Goal: Find contact information

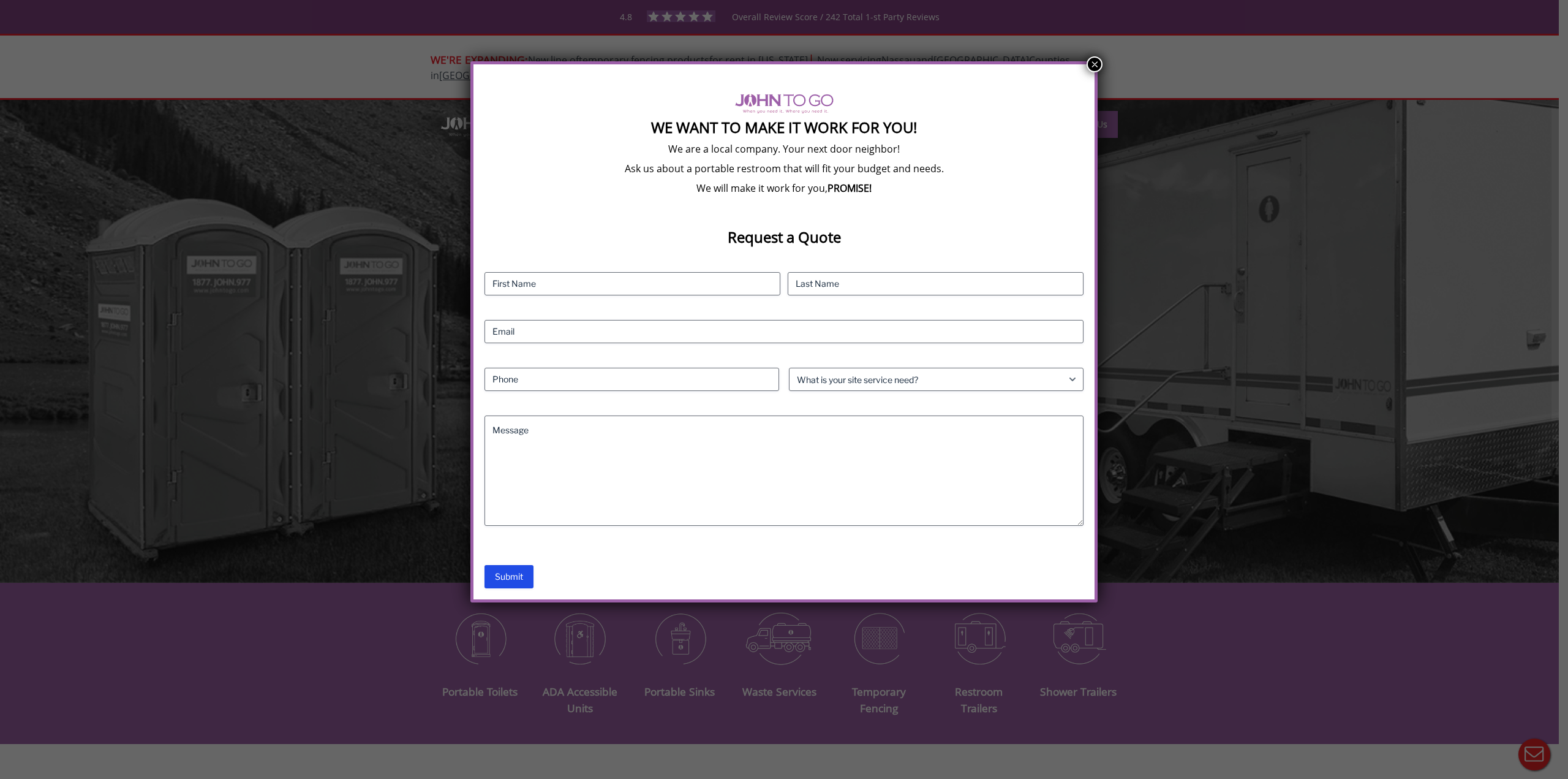
click at [1094, 63] on button "×" at bounding box center [1094, 64] width 16 height 16
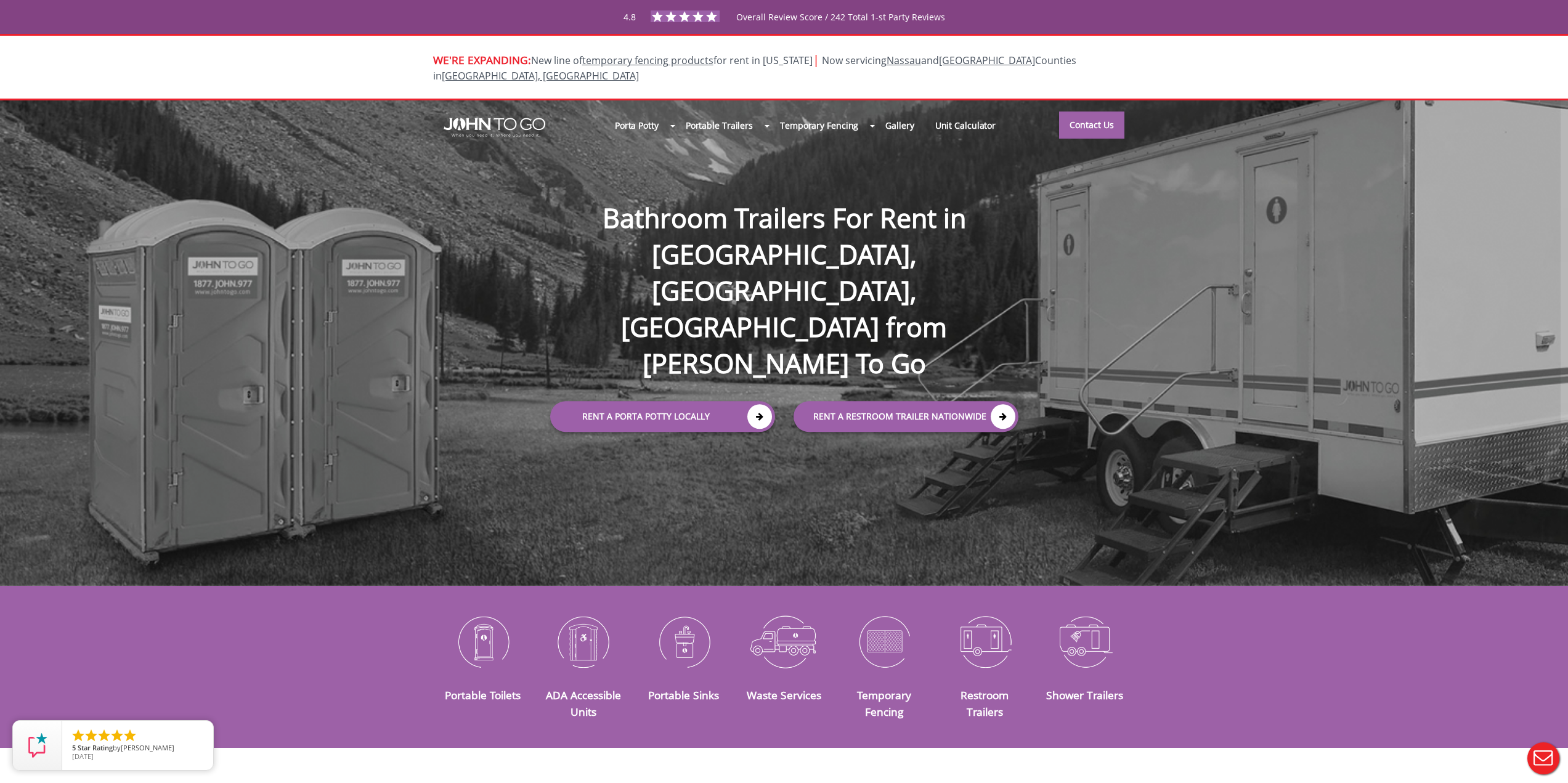
drag, startPoint x: 450, startPoint y: 109, endPoint x: 642, endPoint y: 104, distance: 192.1
click at [532, 117] on div at bounding box center [784, 392] width 1568 height 783
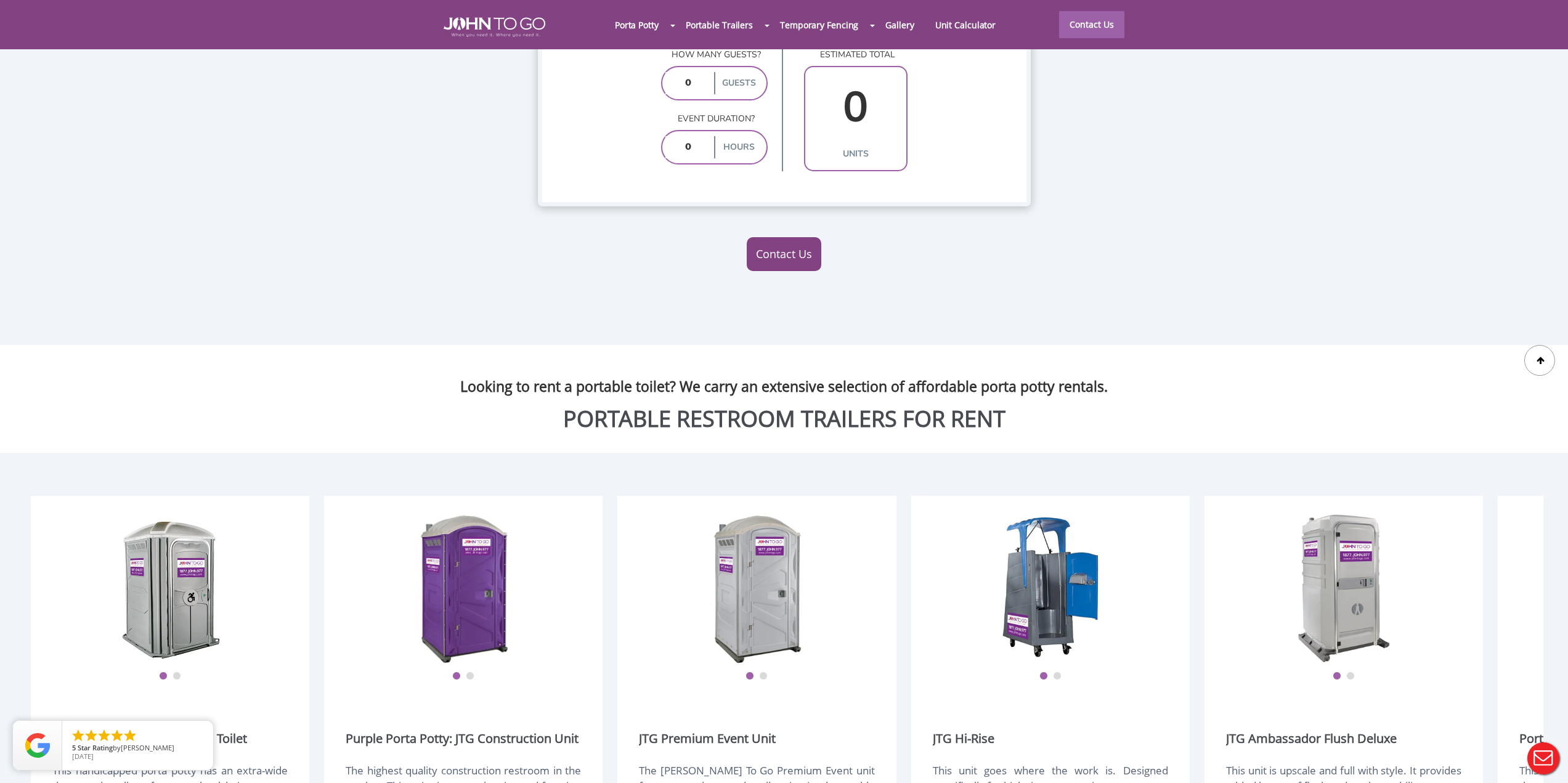
scroll to position [1293, 0]
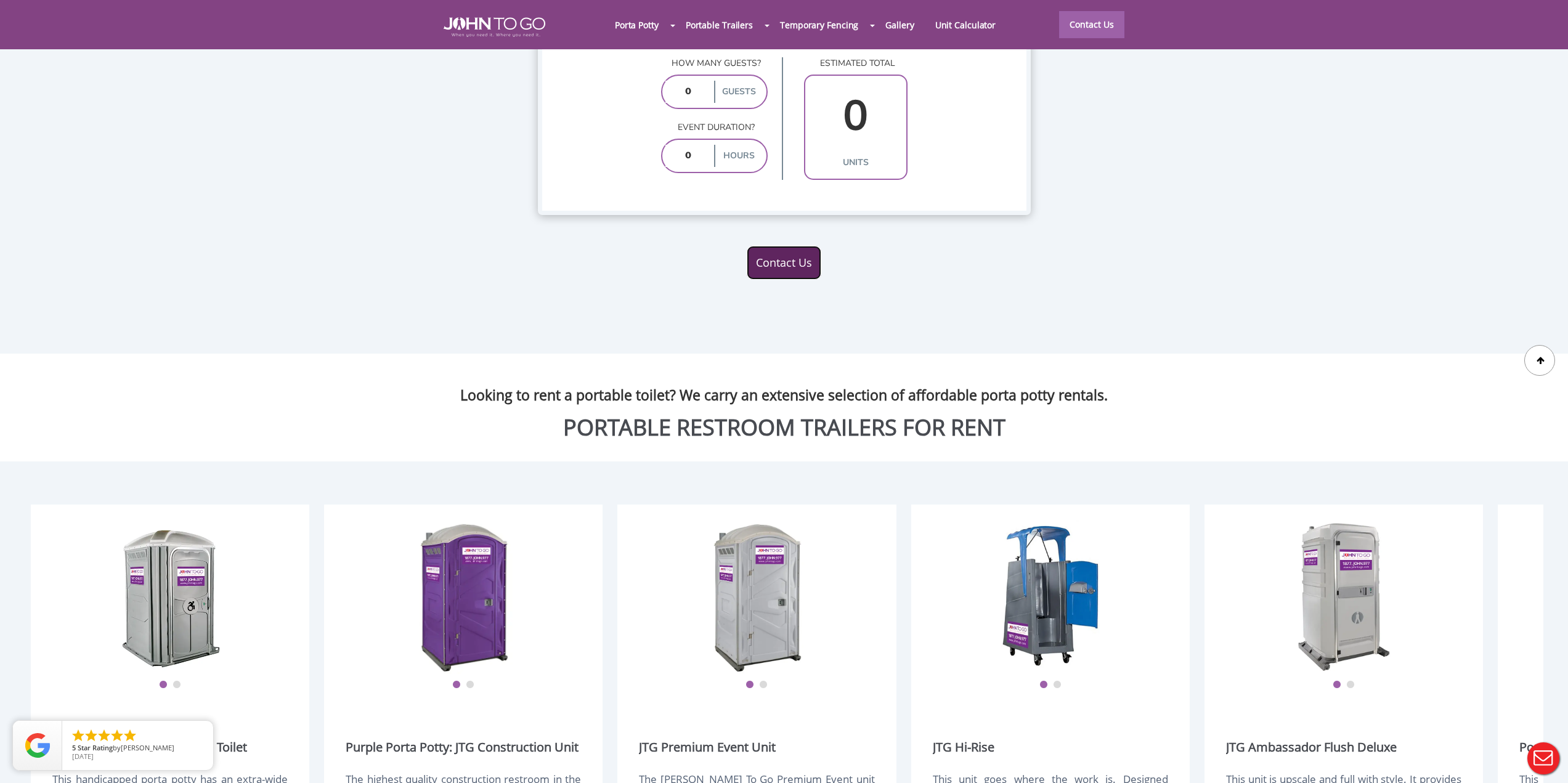
click at [795, 246] on link "Contact Us" at bounding box center [784, 263] width 75 height 35
